Goal: Understand process/instructions: Learn how to perform a task or action

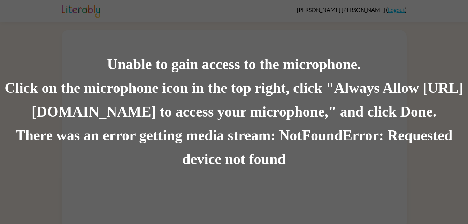
click at [274, 97] on div "Click on the microphone icon in the top right, click "Always Allow [URL][DOMAIN…" at bounding box center [234, 99] width 468 height 47
click at [364, 109] on div "Click on the microphone icon in the top right, click "Always Allow [URL][DOMAIN…" at bounding box center [234, 99] width 468 height 47
click at [173, 78] on div "Click on the microphone icon in the top right, click "Always Allow [URL][DOMAIN…" at bounding box center [234, 99] width 468 height 47
drag, startPoint x: 321, startPoint y: 90, endPoint x: 191, endPoint y: 90, distance: 130.6
click at [319, 92] on div "Click on the microphone icon in the top right, click "Always Allow [URL][DOMAIN…" at bounding box center [234, 99] width 468 height 47
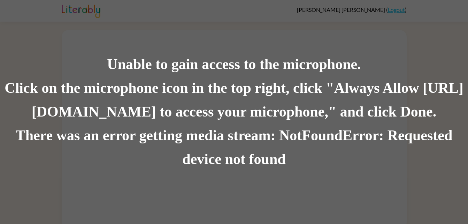
click at [142, 81] on div "Click on the microphone icon in the top right, click "Always Allow [URL][DOMAIN…" at bounding box center [234, 99] width 468 height 47
click at [409, 83] on div "Click on the microphone icon in the top right, click "Always Allow [URL][DOMAIN…" at bounding box center [234, 99] width 468 height 47
drag, startPoint x: 446, startPoint y: 0, endPoint x: 278, endPoint y: 123, distance: 208.9
click at [278, 123] on div "Click on the microphone icon in the top right, click "Always Allow [URL][DOMAIN…" at bounding box center [234, 99] width 468 height 47
